Goal: Transaction & Acquisition: Purchase product/service

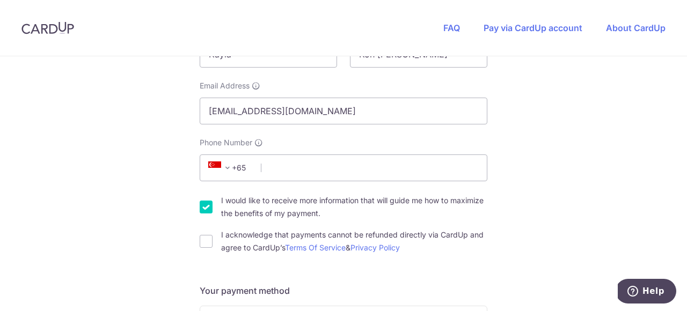
scroll to position [268, 0]
click at [284, 168] on input "Phone Number" at bounding box center [344, 167] width 288 height 27
type input "94507424"
click at [200, 207] on input "I would like to receive more information that will guide me how to maximize the…" at bounding box center [206, 206] width 13 height 13
checkbox input "false"
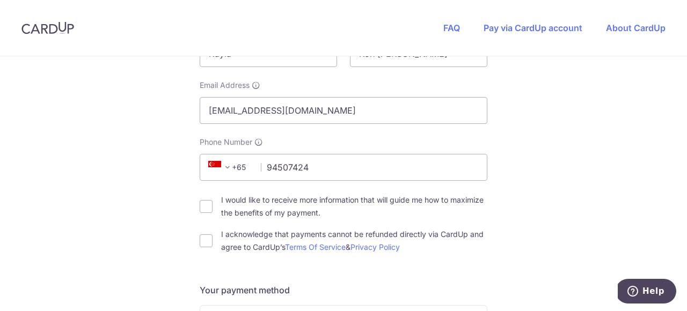
click at [200, 246] on input "I acknowledge that payments cannot be refunded directly via CardUp and agree to…" at bounding box center [206, 240] width 13 height 13
checkbox input "true"
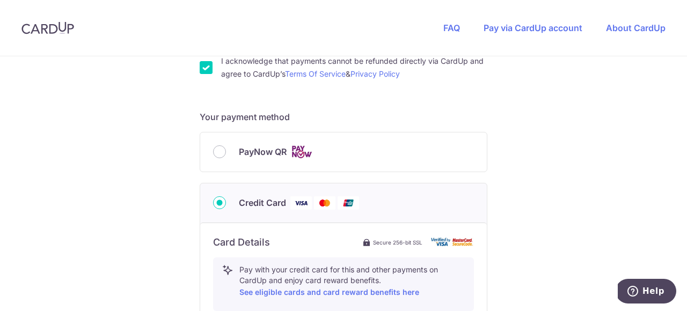
scroll to position [389, 0]
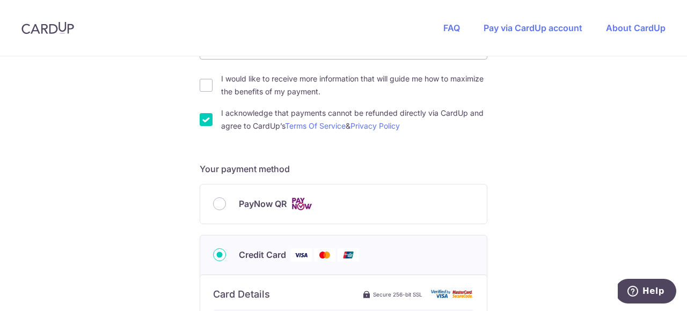
click at [274, 206] on span "PayNow QR" at bounding box center [263, 203] width 48 height 13
click at [226, 206] on input "PayNow QR" at bounding box center [219, 203] width 13 height 13
radio input "true"
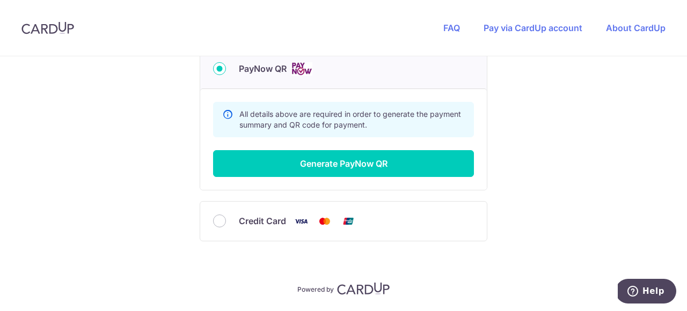
scroll to position [524, 0]
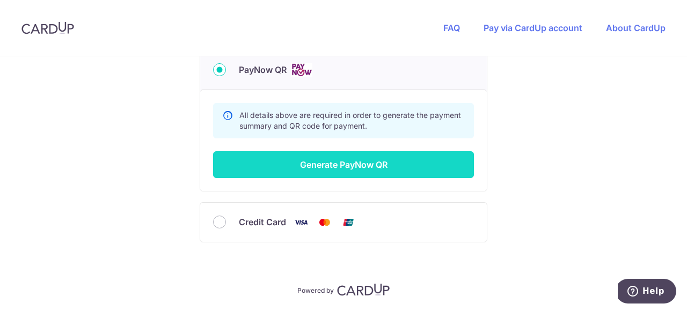
click at [329, 164] on button "Generate PayNow QR" at bounding box center [343, 164] width 261 height 27
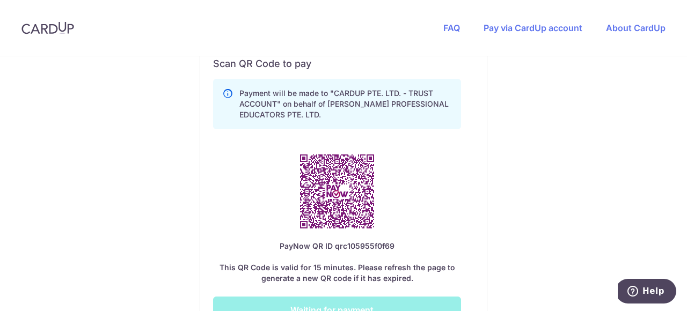
scroll to position [629, 0]
